Goal: Task Accomplishment & Management: Use online tool/utility

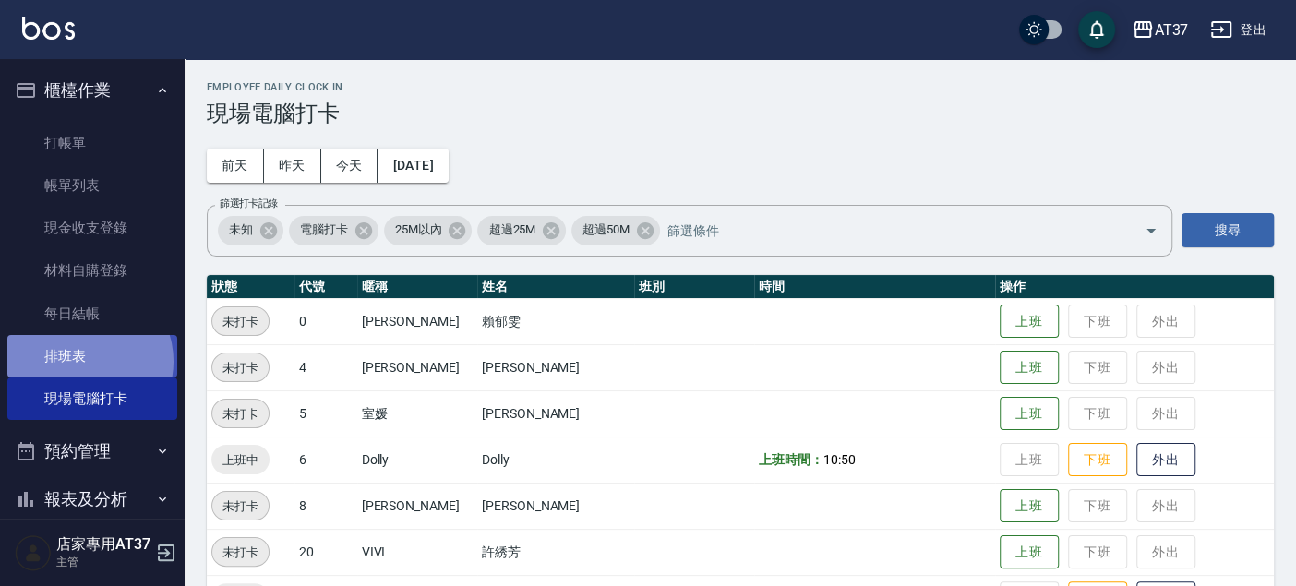
click at [82, 362] on link "排班表" at bounding box center [92, 356] width 170 height 42
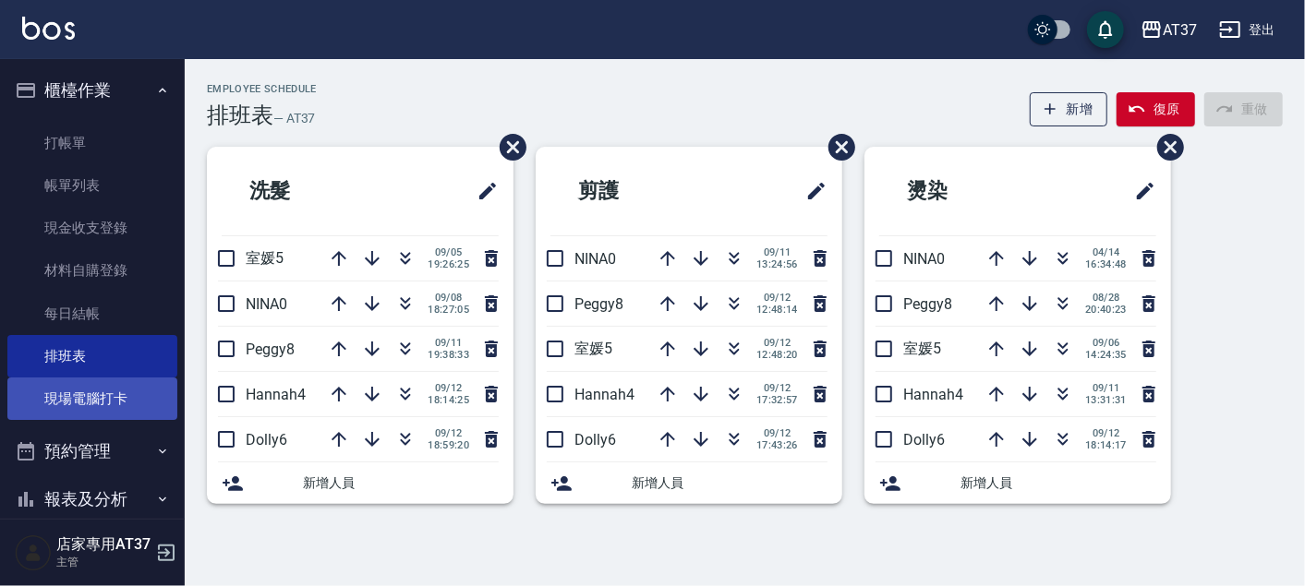
click at [105, 398] on link "現場電腦打卡" at bounding box center [92, 399] width 170 height 42
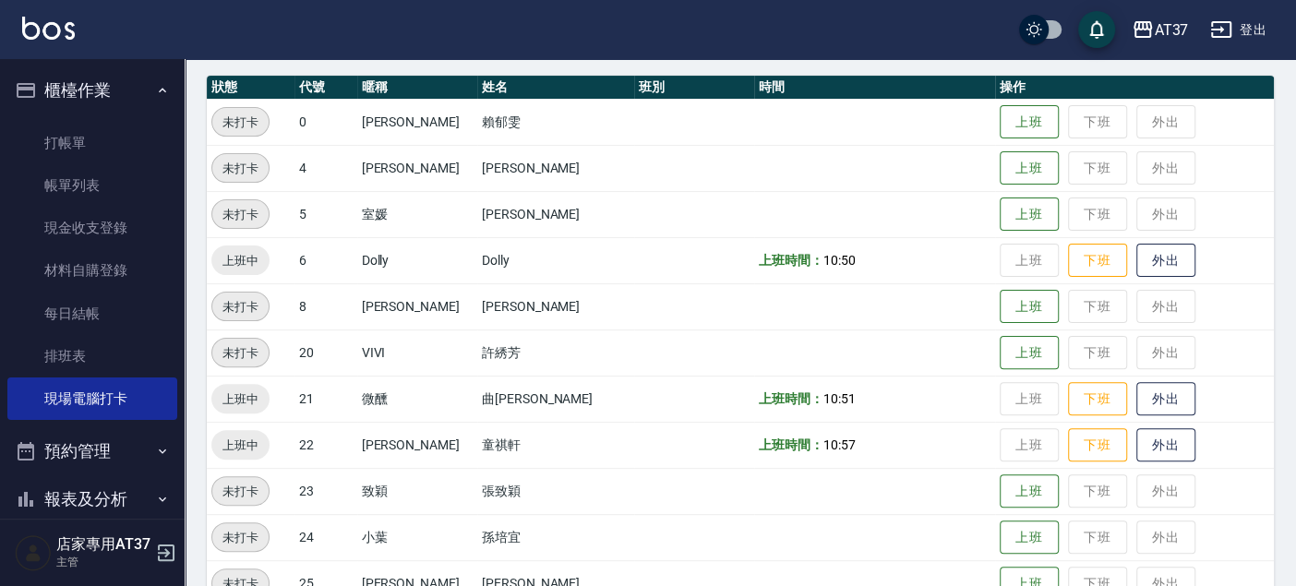
scroll to position [205, 0]
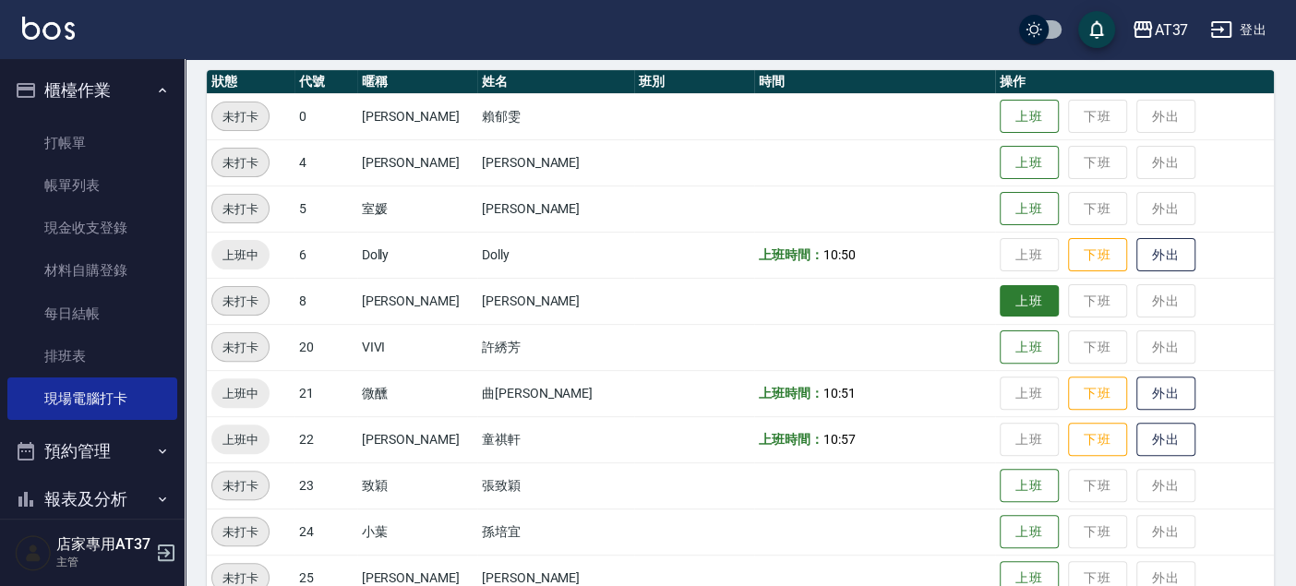
click at [1000, 301] on button "上班" at bounding box center [1029, 301] width 59 height 32
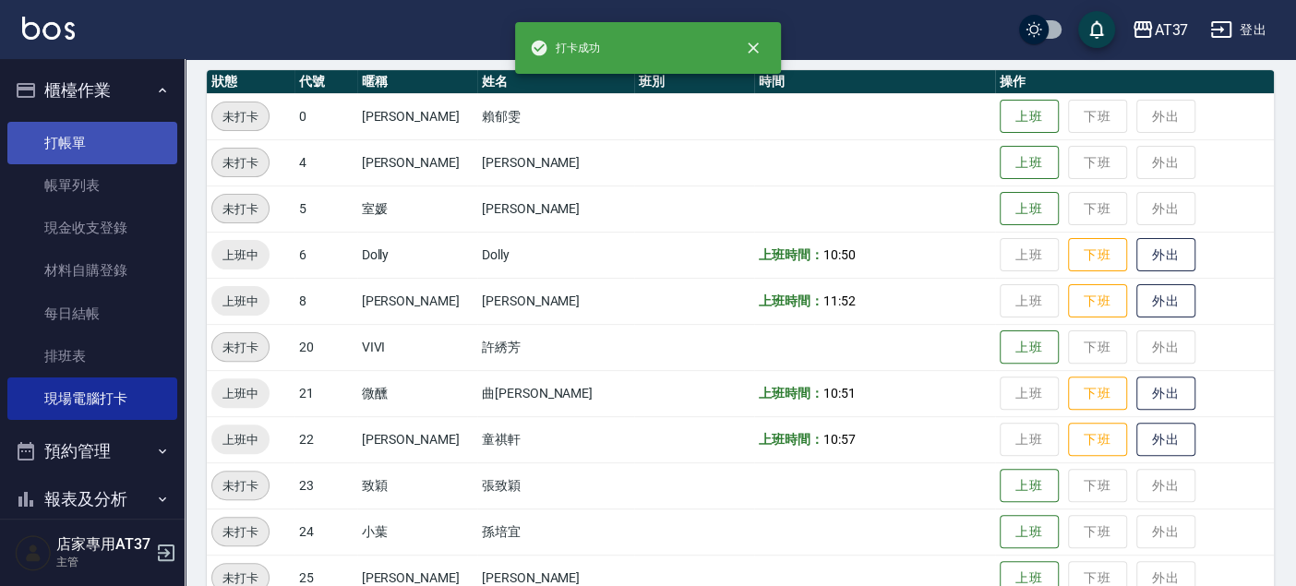
click at [80, 128] on link "打帳單" at bounding box center [92, 143] width 170 height 42
